Goal: Task Accomplishment & Management: Manage account settings

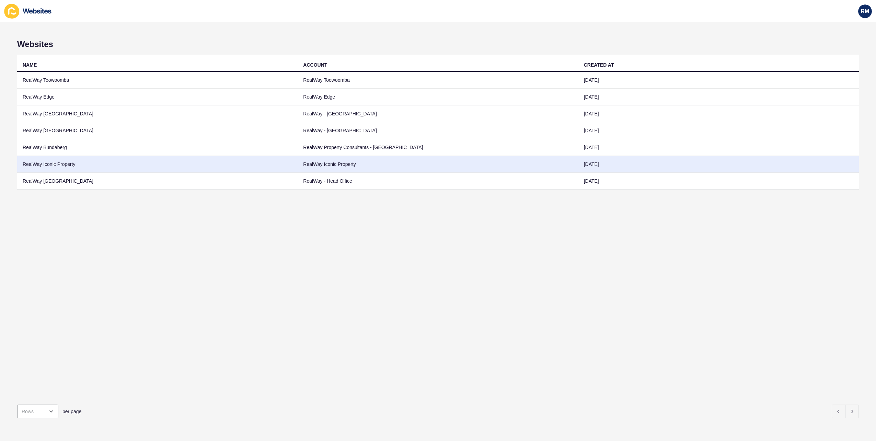
click at [71, 166] on td "RealWay Iconic Property" at bounding box center [157, 164] width 281 height 17
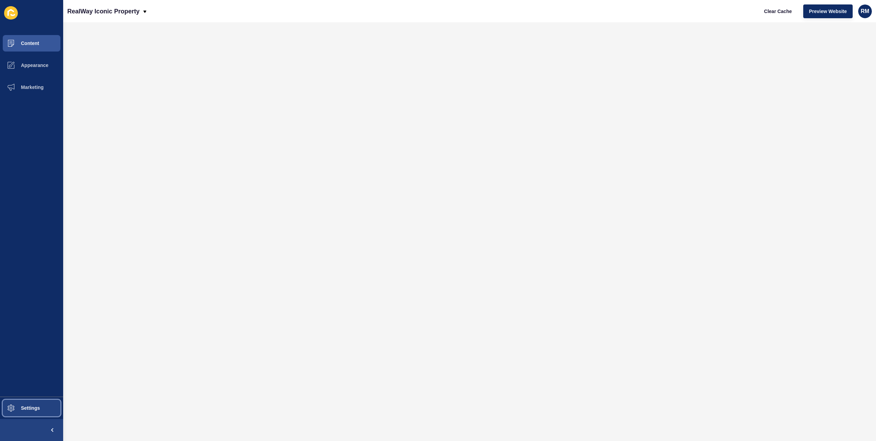
click at [31, 413] on button "Settings" at bounding box center [31, 408] width 63 height 22
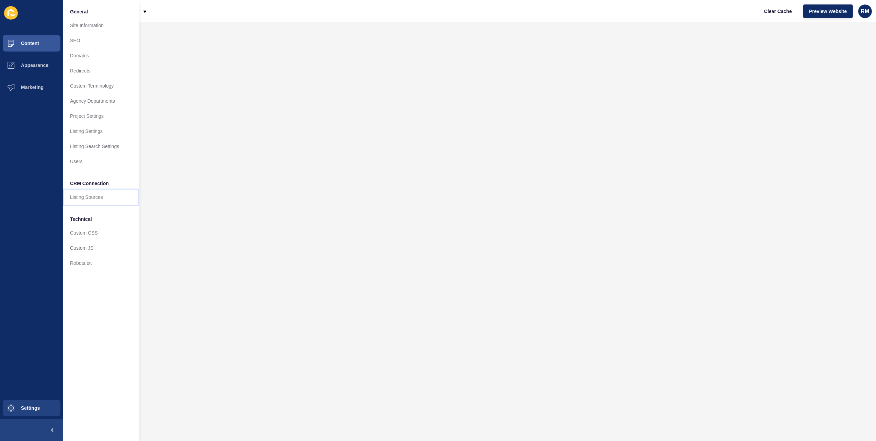
click at [82, 193] on link "Listing Sources" at bounding box center [101, 197] width 76 height 15
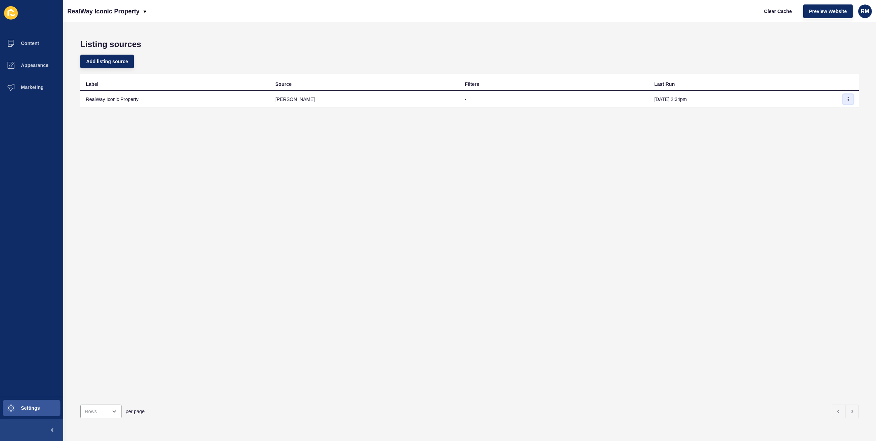
click at [846, 100] on icon "button" at bounding box center [848, 99] width 4 height 4
click at [691, 66] on div "Add listing source" at bounding box center [469, 61] width 779 height 25
click at [742, 10] on div "RealWay Iconic Property Clear Cache Preview Website RM" at bounding box center [469, 11] width 813 height 22
click at [773, 12] on span "Clear Cache" at bounding box center [778, 11] width 28 height 7
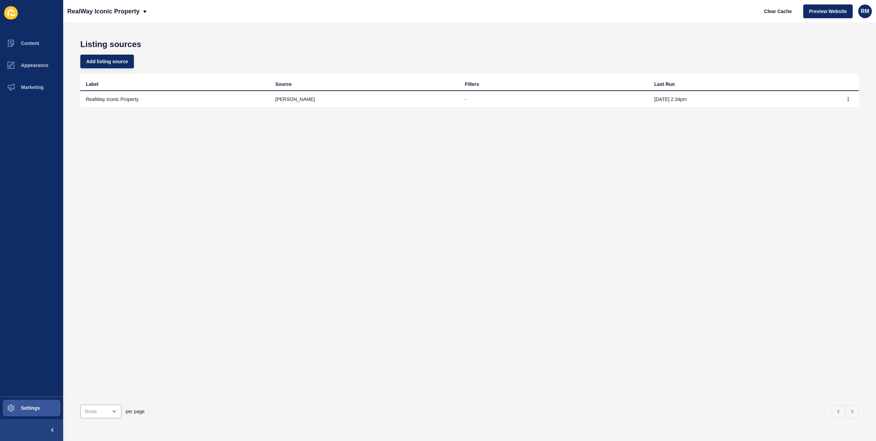
click at [243, 21] on div "RealWay Iconic Property Clear Cache Preview Website RM" at bounding box center [469, 11] width 813 height 22
click at [597, 58] on div "Add listing source" at bounding box center [469, 61] width 779 height 25
click at [866, 15] on div "RM" at bounding box center [865, 11] width 14 height 14
click at [845, 58] on link "Logout" at bounding box center [848, 57] width 50 height 15
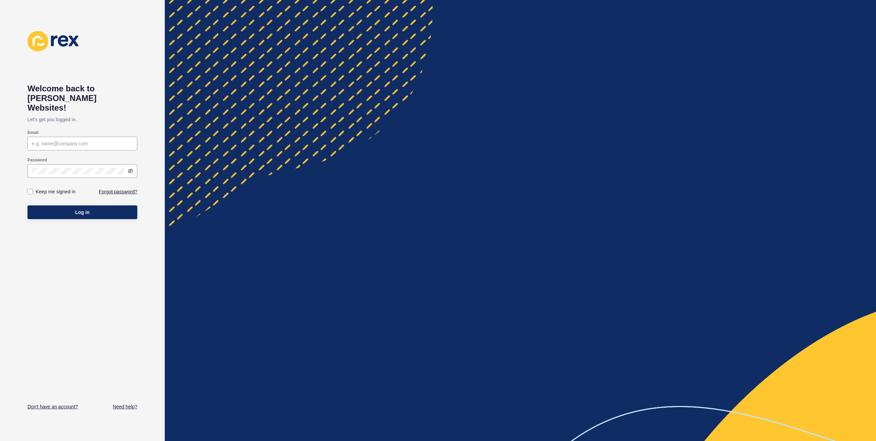
click at [365, 130] on div at bounding box center [520, 220] width 711 height 441
drag, startPoint x: 95, startPoint y: 121, endPoint x: 95, endPoint y: 127, distance: 6.2
click at [95, 130] on div "Email" at bounding box center [82, 132] width 110 height 5
click at [93, 137] on div at bounding box center [82, 144] width 110 height 14
type input "[EMAIL_ADDRESS][DOMAIN_NAME]"
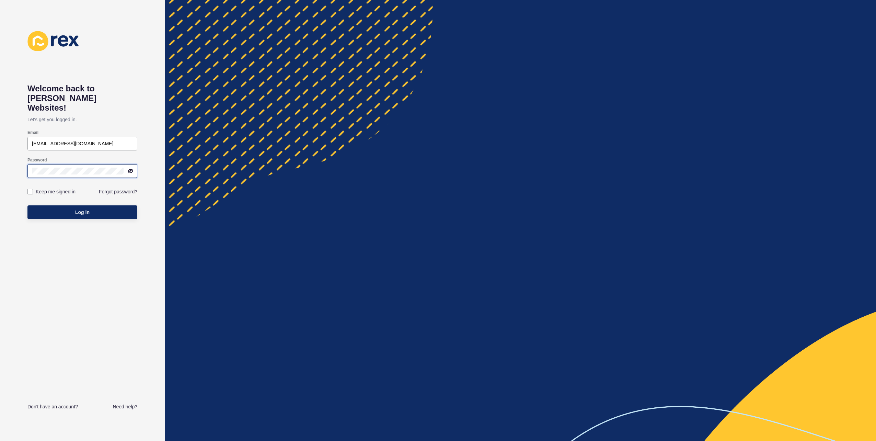
click at [27, 205] on button "Log in" at bounding box center [82, 212] width 110 height 14
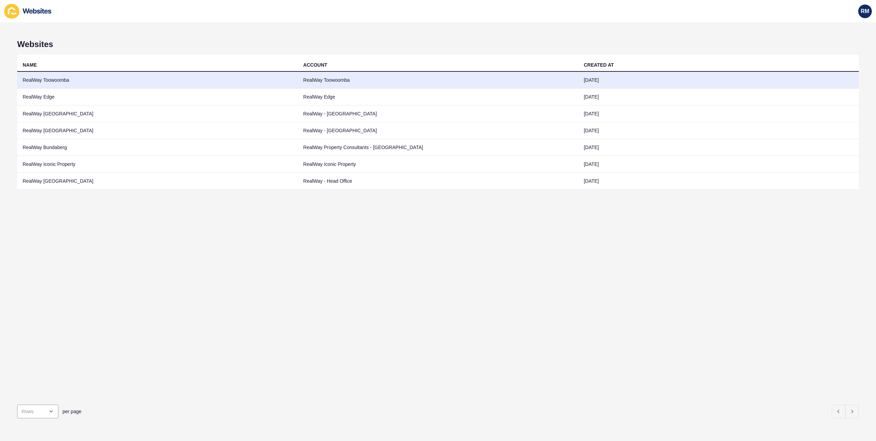
click at [137, 74] on td "RealWay Toowoomba" at bounding box center [157, 80] width 281 height 17
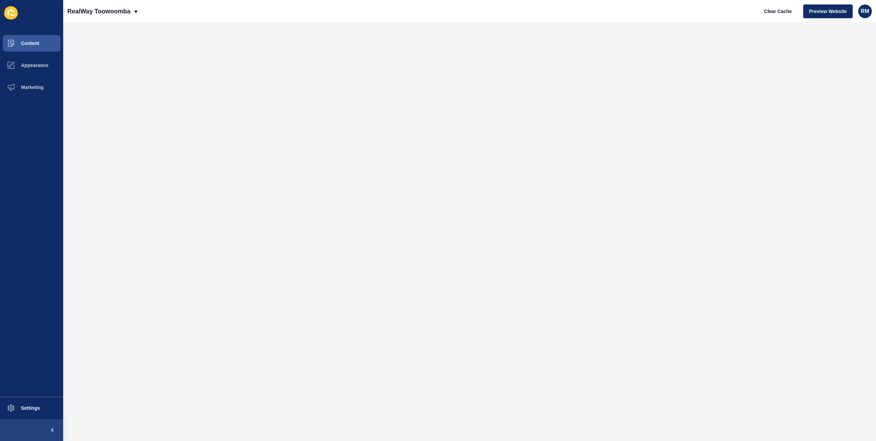
click at [341, 17] on div "RealWay Toowoomba Clear Cache Preview Website RM" at bounding box center [469, 11] width 813 height 22
click at [27, 413] on button "Settings" at bounding box center [31, 408] width 63 height 22
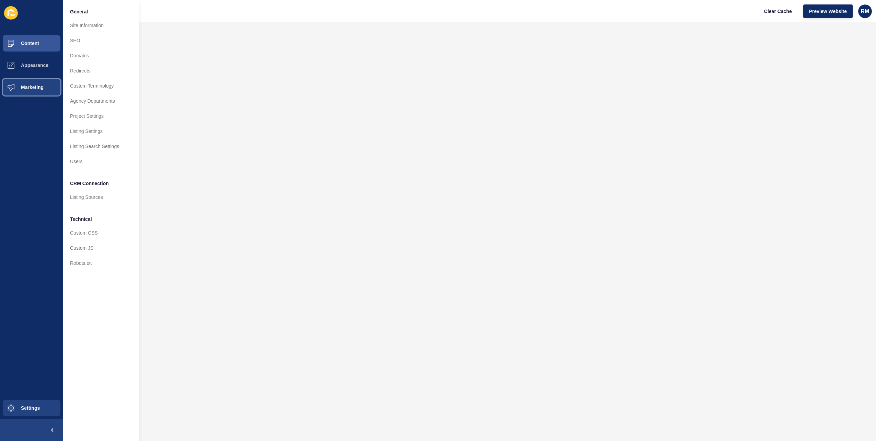
click at [26, 96] on button "Marketing" at bounding box center [31, 87] width 63 height 22
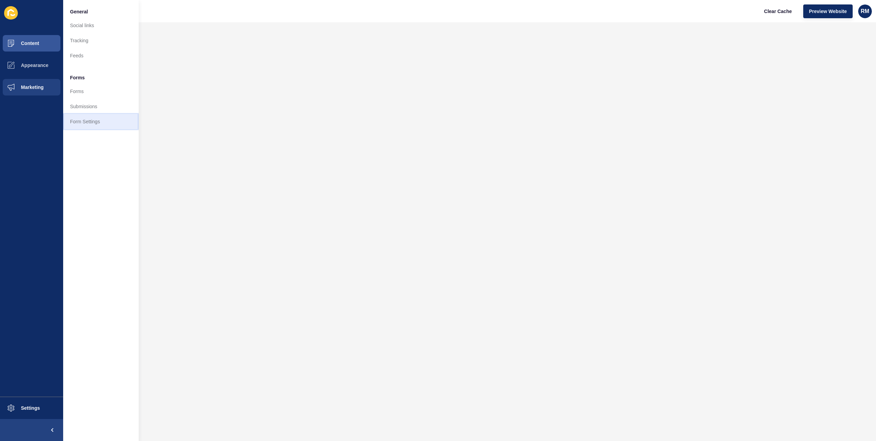
click at [87, 120] on link "Form Settings" at bounding box center [101, 121] width 76 height 15
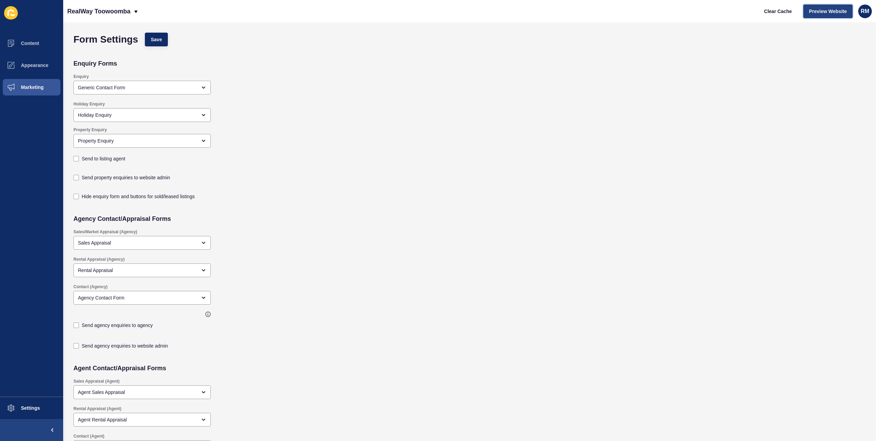
click at [833, 17] on button "Preview Website" at bounding box center [828, 11] width 49 height 14
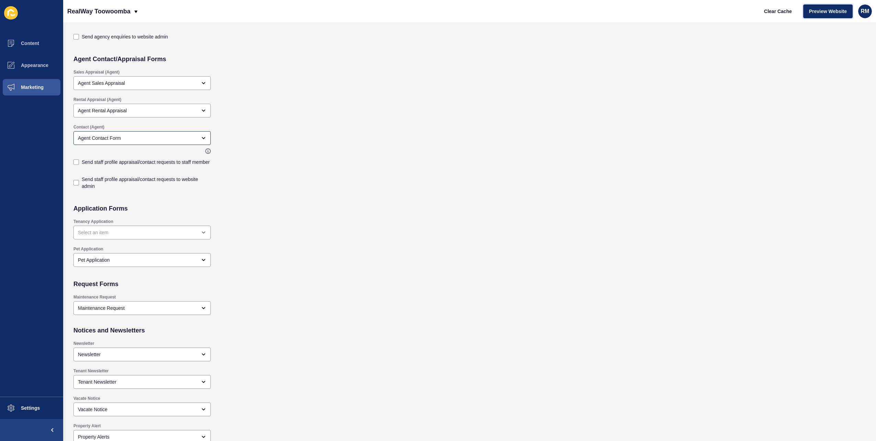
scroll to position [378, 0]
